Goal: Information Seeking & Learning: Learn about a topic

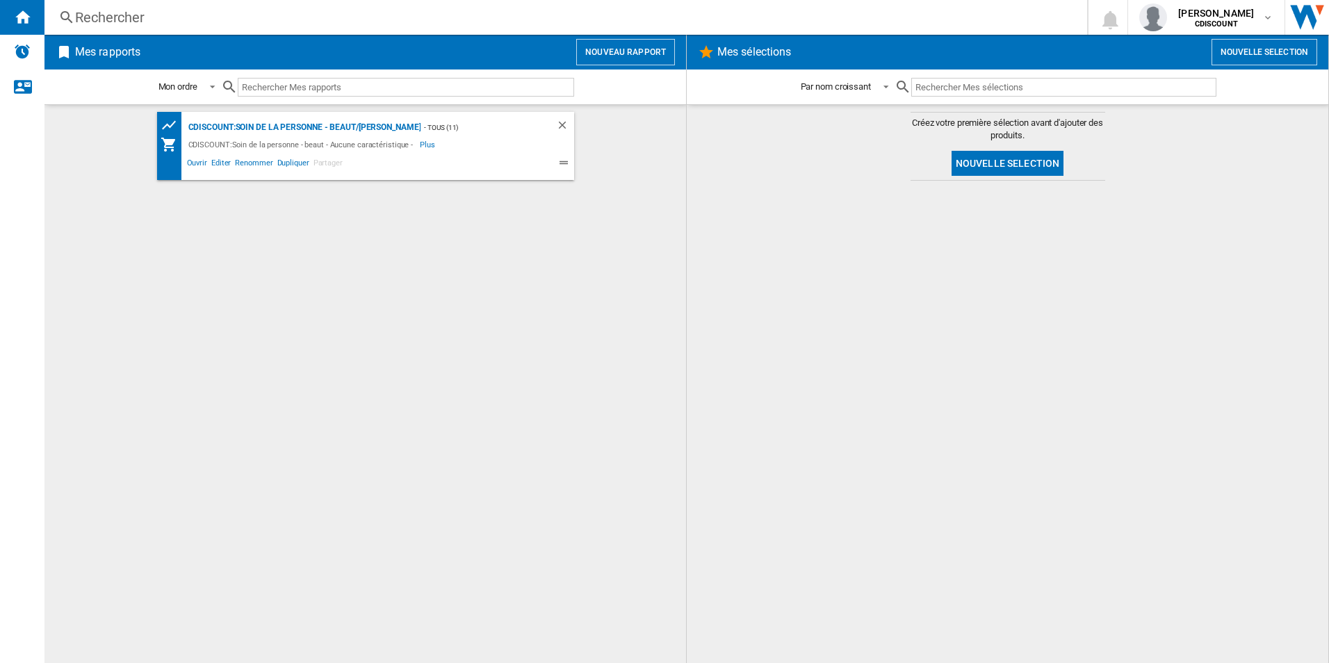
click at [348, 140] on div "CDISCOUNT:Soin de la personne - beaut - Aucune caractéristique -" at bounding box center [303, 144] width 236 height 17
click at [351, 132] on div "CDISCOUNT:Soin de la personne - beaut/[PERSON_NAME]" at bounding box center [303, 127] width 236 height 17
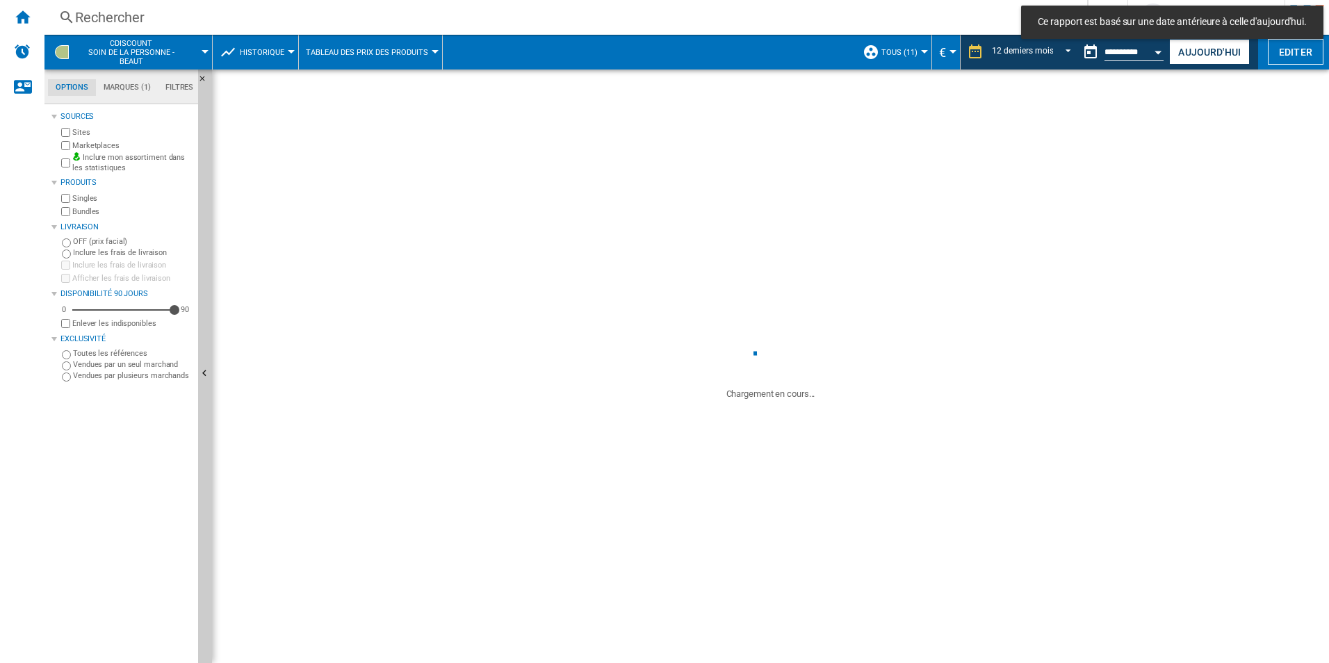
click at [126, 88] on md-tab-item "Marques (1)" at bounding box center [127, 87] width 62 height 17
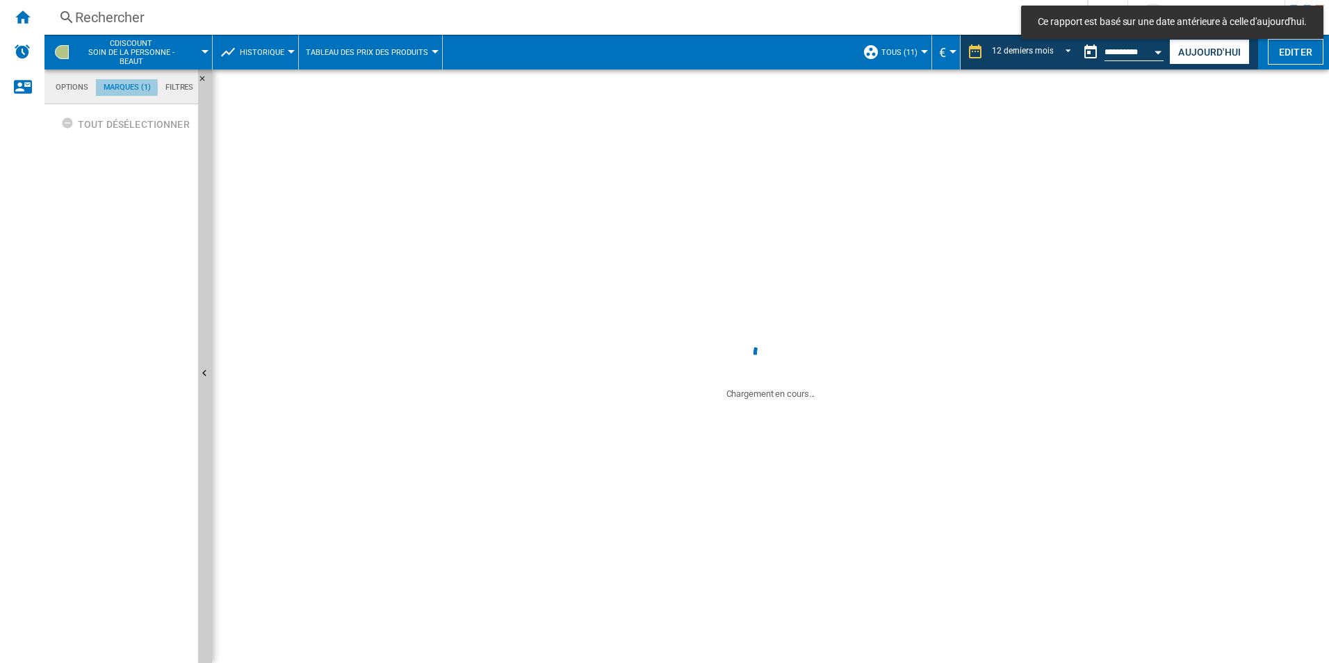
scroll to position [54, 0]
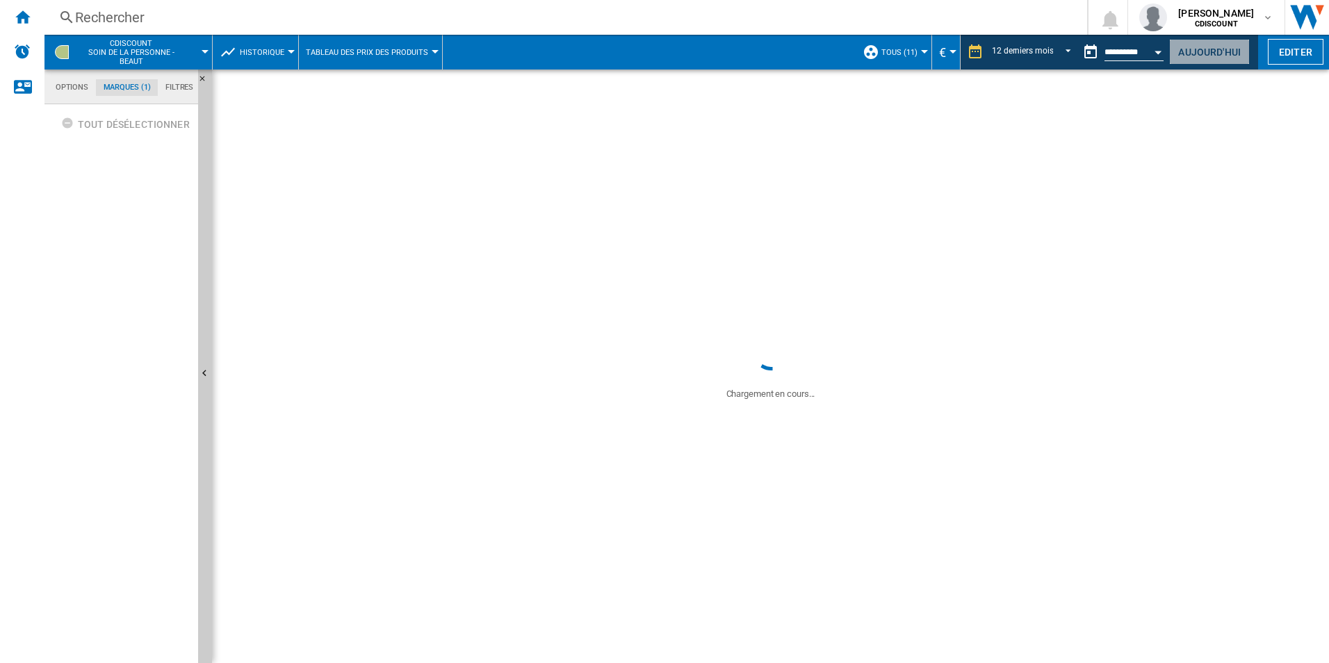
click at [1217, 59] on button "Aujourd'hui" at bounding box center [1209, 52] width 81 height 26
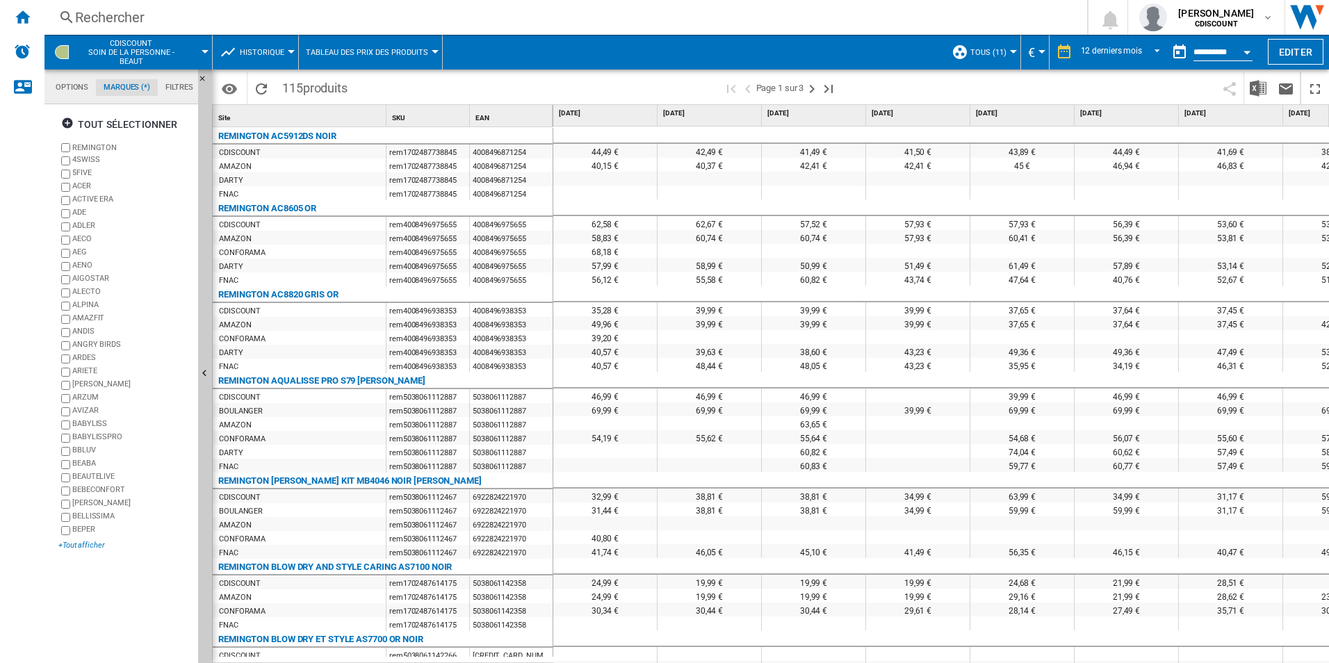
click at [79, 546] on div "+Tout afficher" at bounding box center [125, 545] width 134 height 10
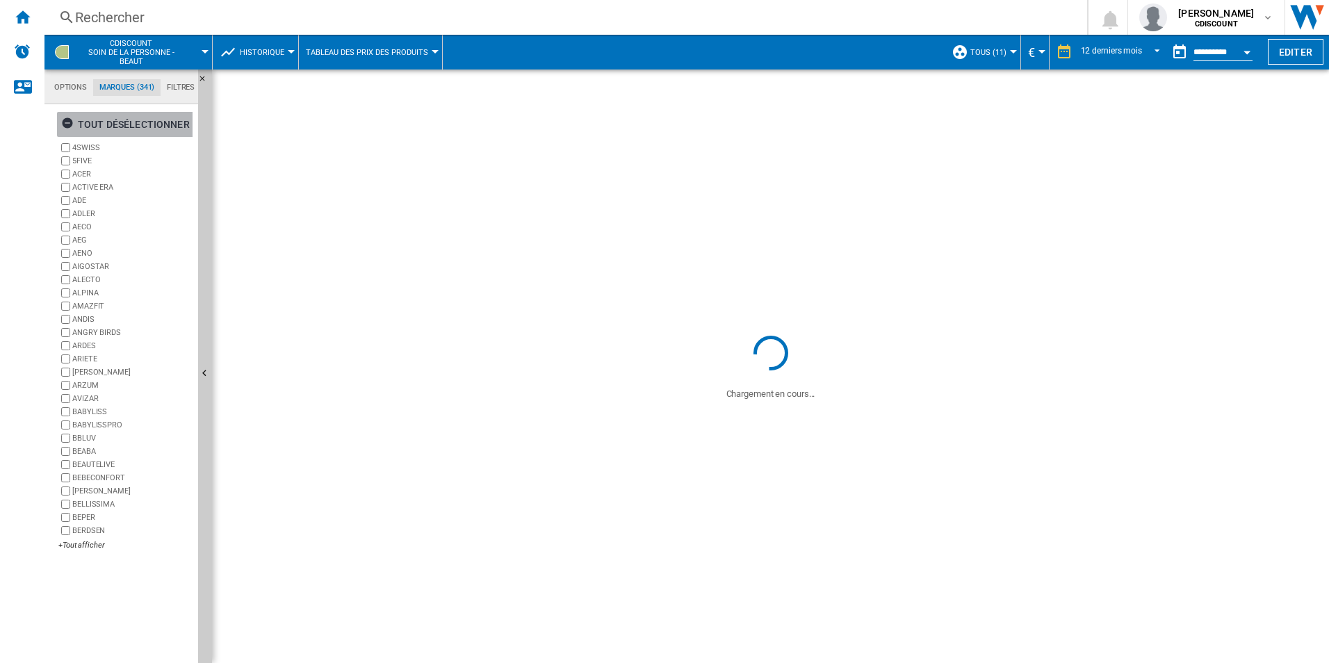
click at [68, 124] on ng-md-icon "button" at bounding box center [69, 125] width 17 height 17
click at [81, 546] on div "+Tout afficher" at bounding box center [125, 545] width 134 height 10
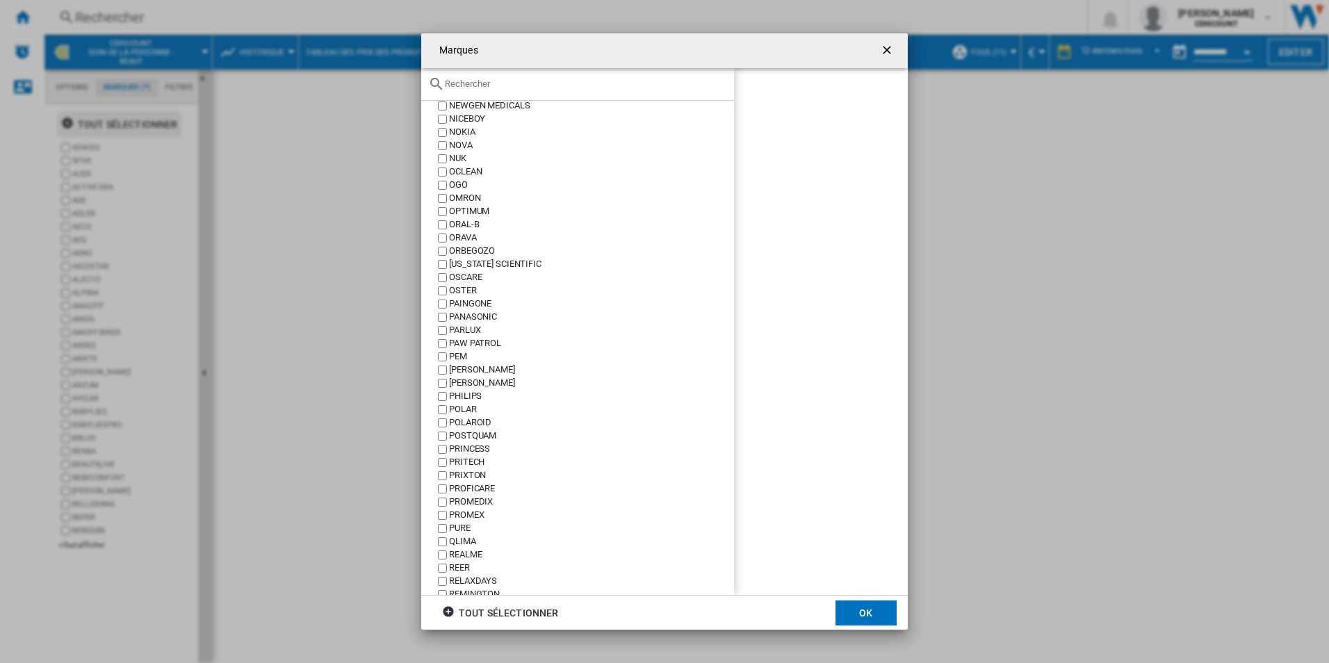
scroll to position [2780, 0]
click at [853, 612] on button "OK" at bounding box center [865, 612] width 61 height 25
